Goal: Information Seeking & Learning: Learn about a topic

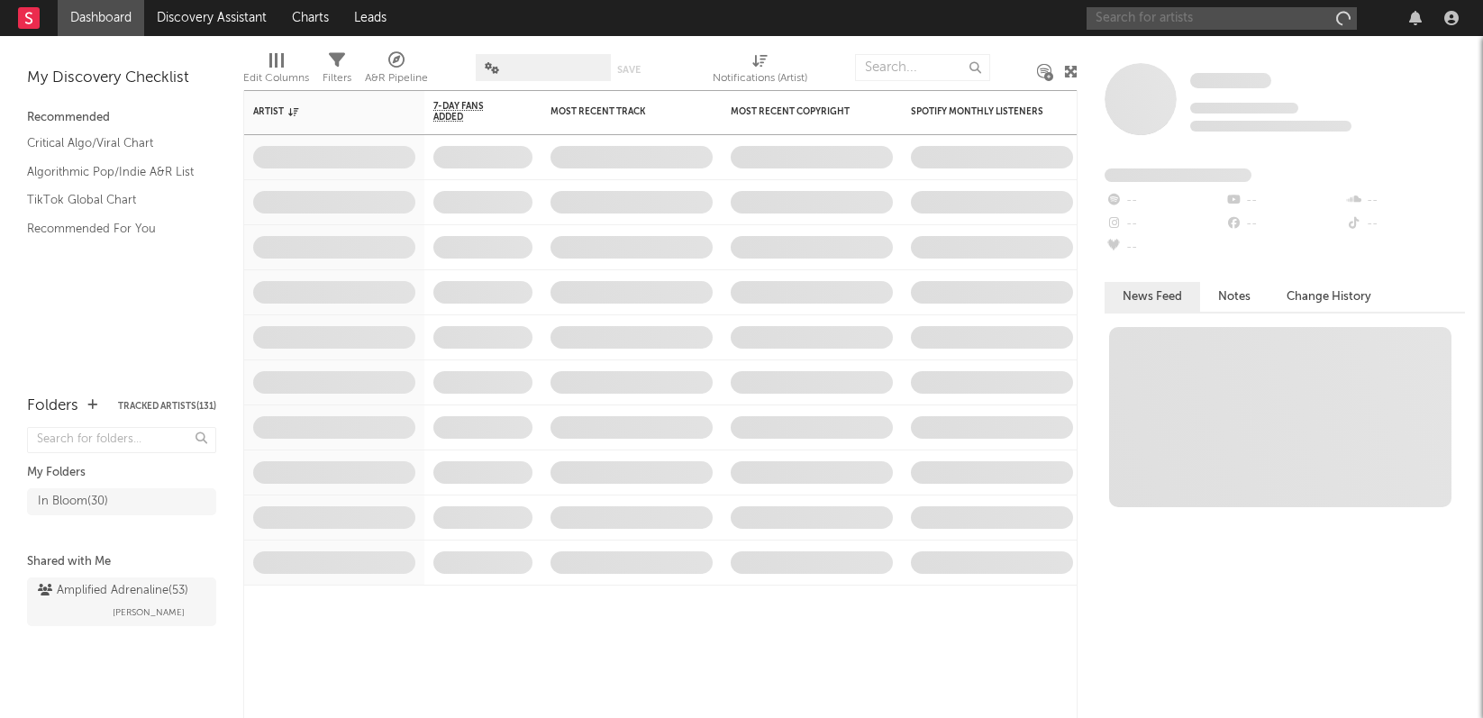
click at [1243, 21] on input "text" at bounding box center [1222, 18] width 270 height 23
type input "h"
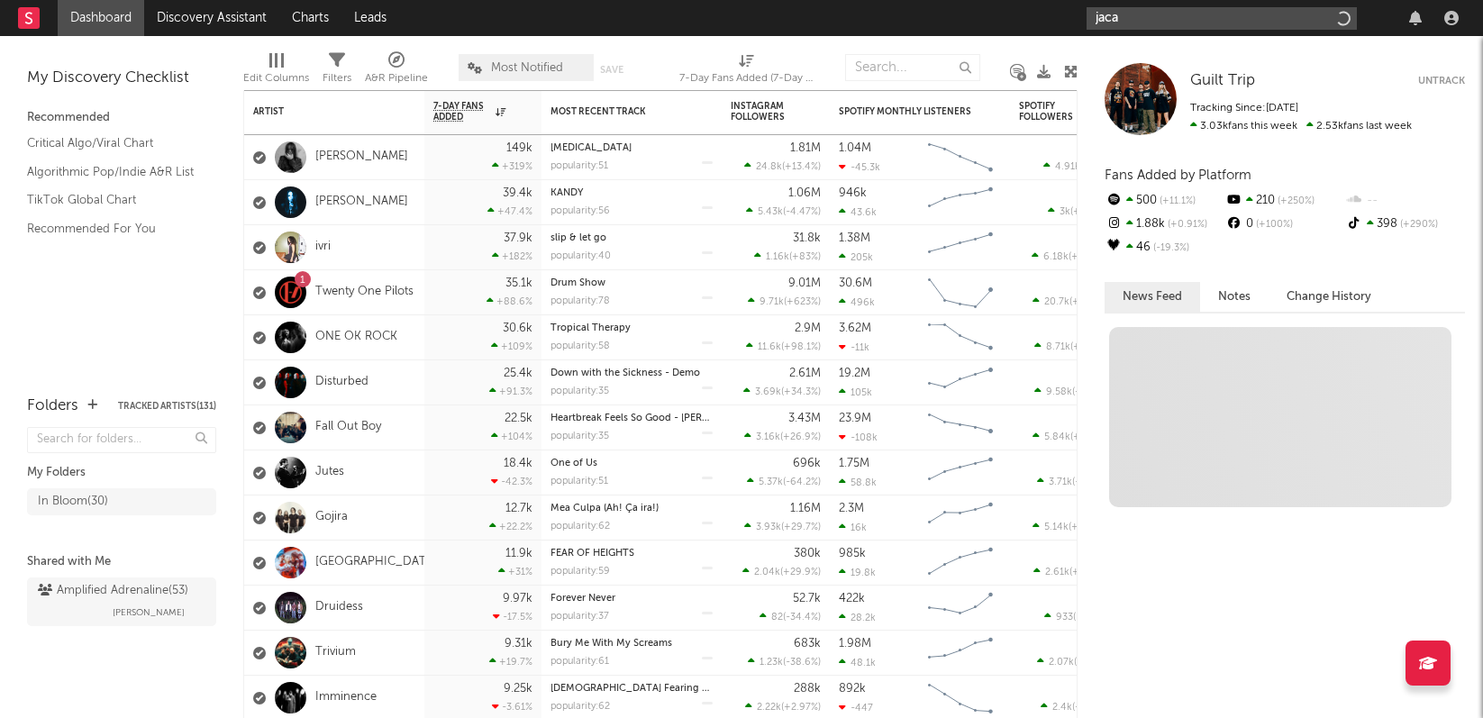
type input "jacal"
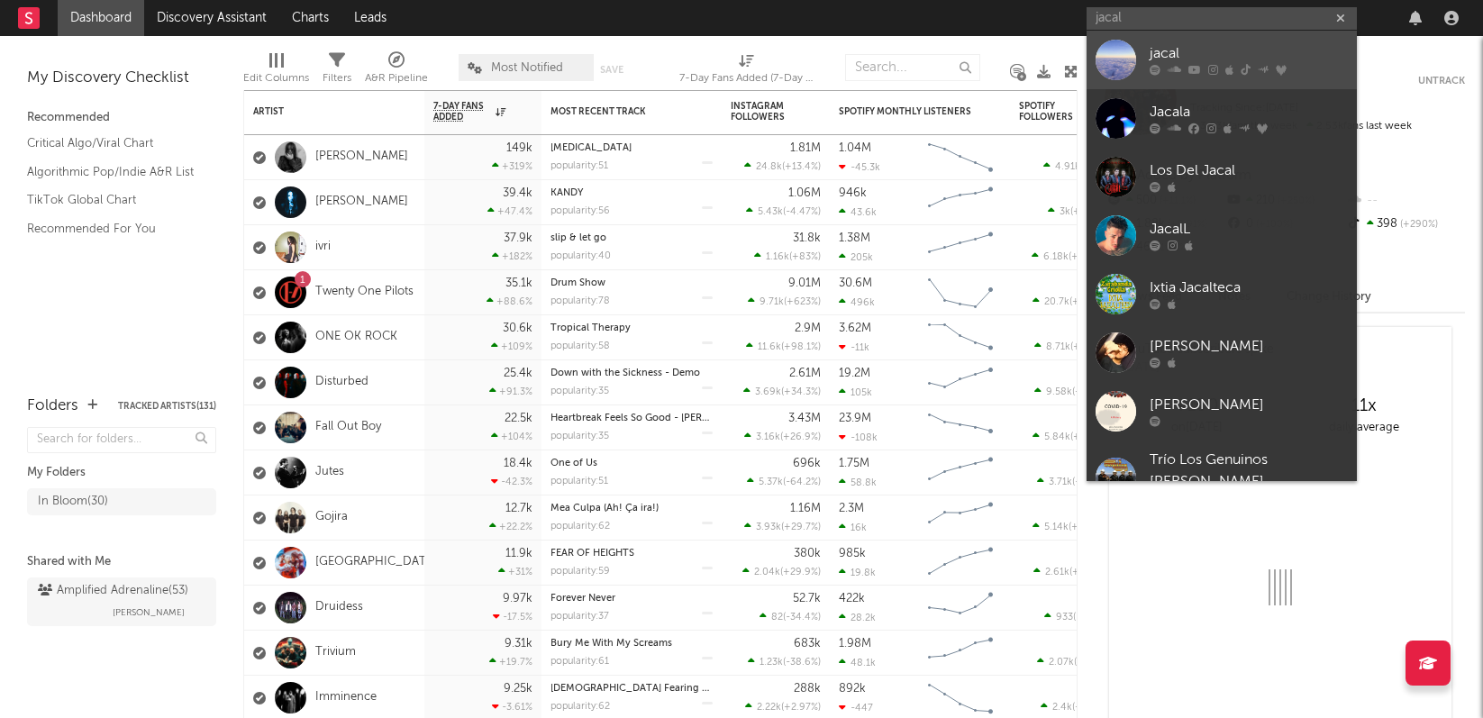
click at [1178, 52] on div "jacal" at bounding box center [1249, 54] width 198 height 22
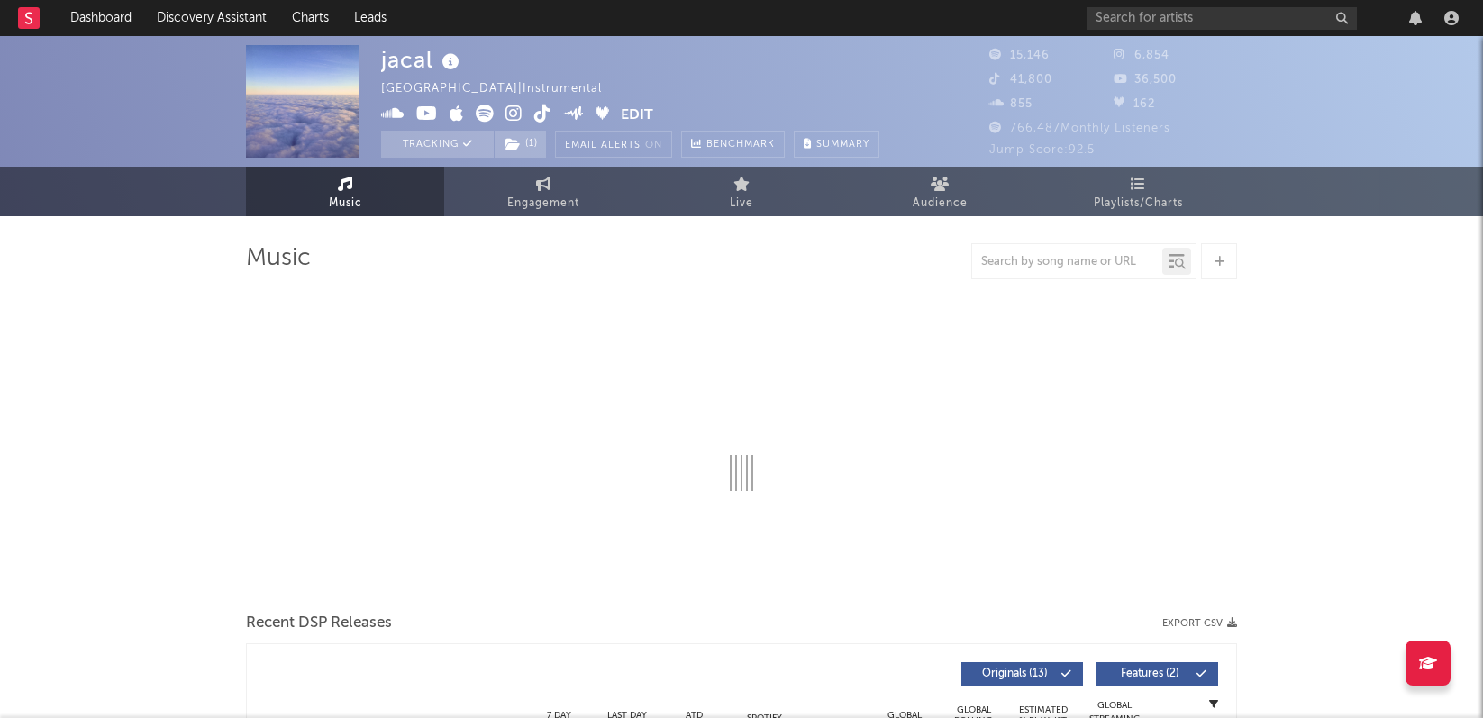
select select "6m"
